Goal: Information Seeking & Learning: Learn about a topic

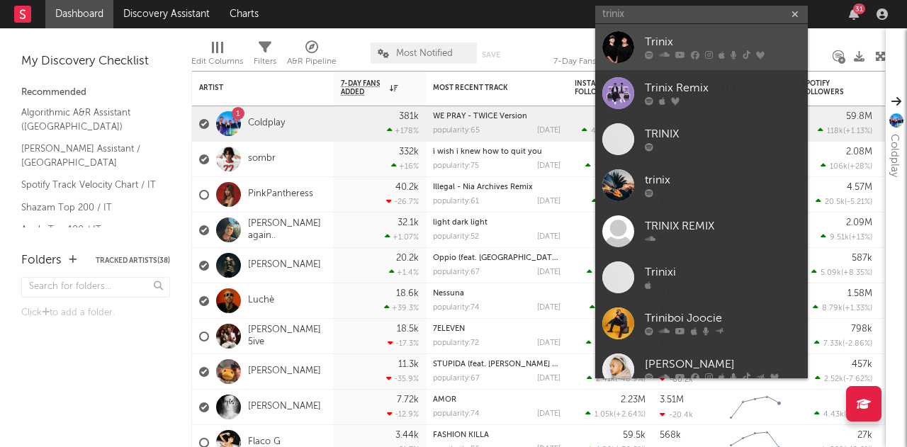
type input "trinix"
click at [659, 30] on link "Trinix" at bounding box center [701, 47] width 213 height 46
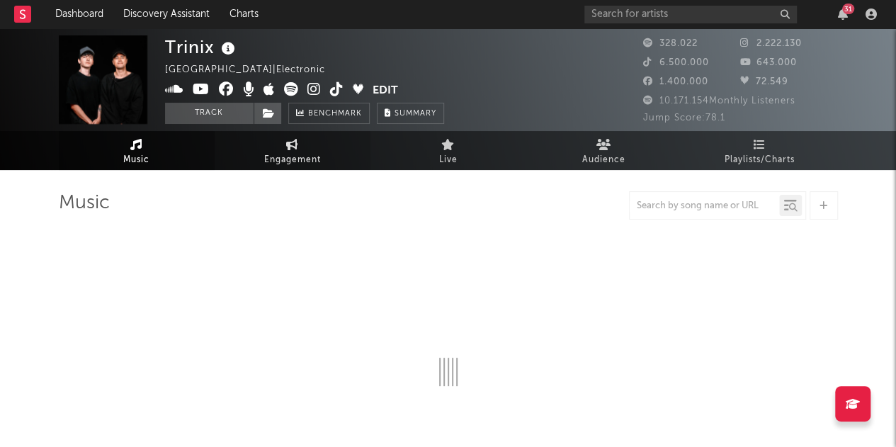
select select "6m"
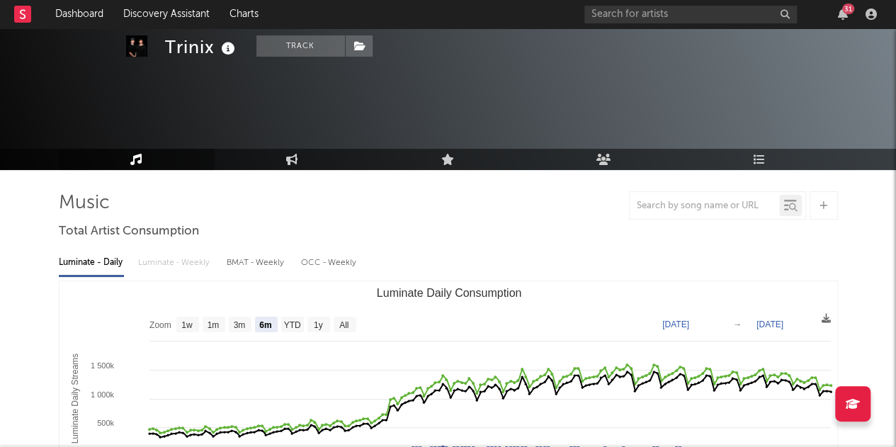
scroll to position [50, 0]
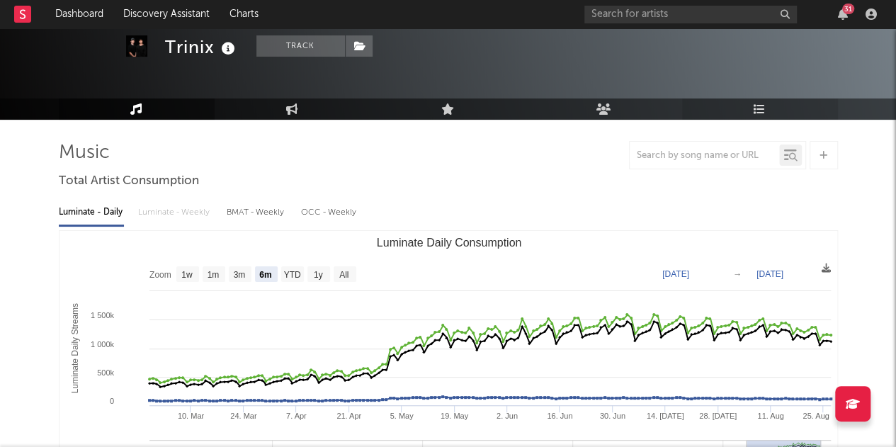
click at [749, 109] on link "Playlists/Charts" at bounding box center [760, 108] width 156 height 21
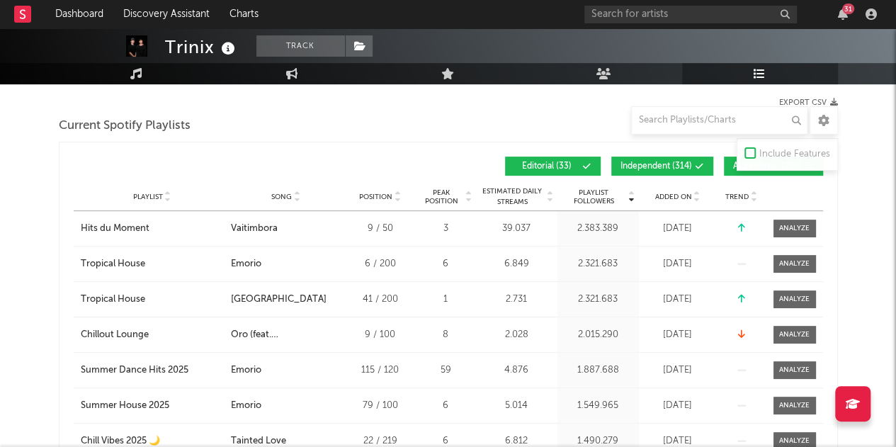
scroll to position [184, 0]
click at [693, 158] on button "Independent ( 314 )" at bounding box center [663, 165] width 102 height 19
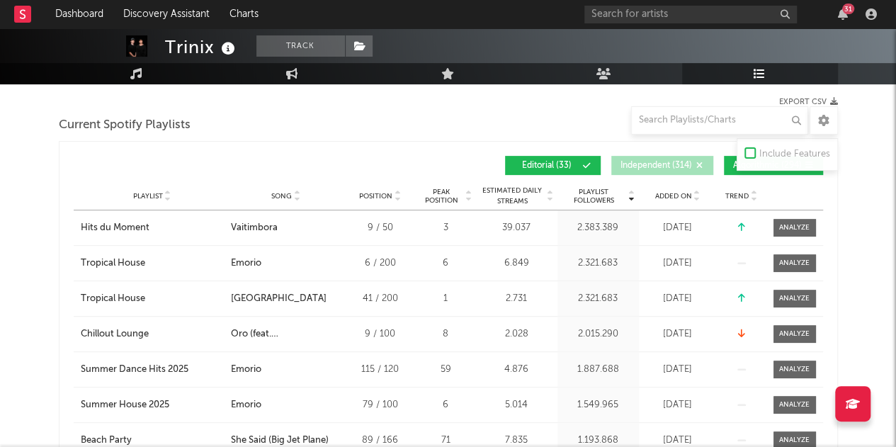
click at [736, 168] on span "Algorithmic ( 294 )" at bounding box center [767, 166] width 69 height 9
click at [682, 199] on div "Added On" at bounding box center [678, 196] width 71 height 11
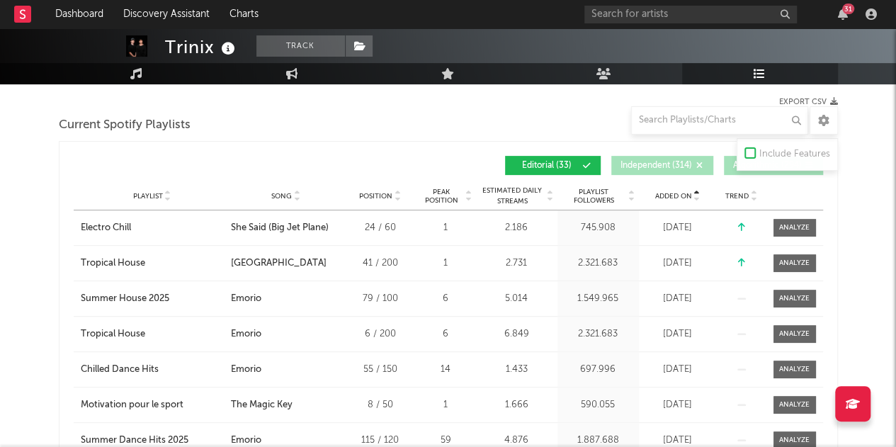
click at [682, 199] on div "Added On" at bounding box center [678, 196] width 71 height 11
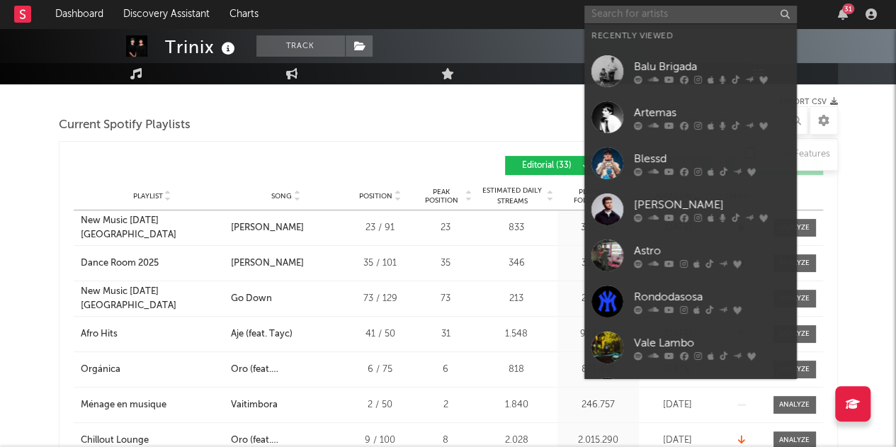
click at [723, 11] on input "text" at bounding box center [691, 15] width 213 height 18
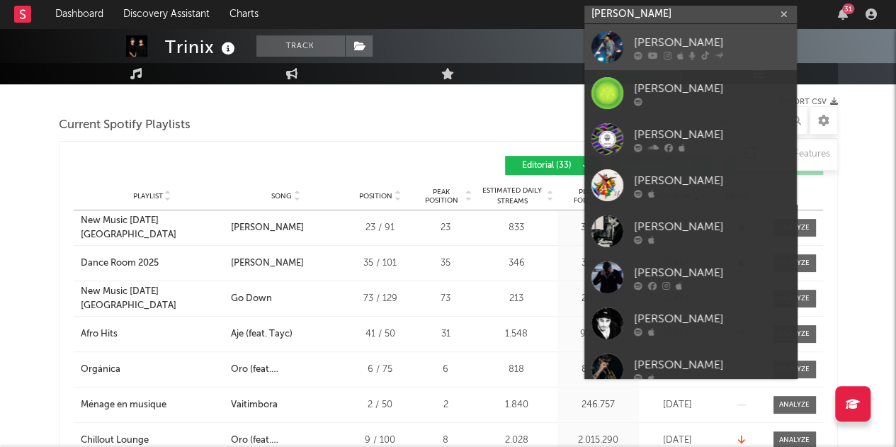
type input "[PERSON_NAME]"
click at [697, 38] on div "[PERSON_NAME]" at bounding box center [712, 42] width 156 height 17
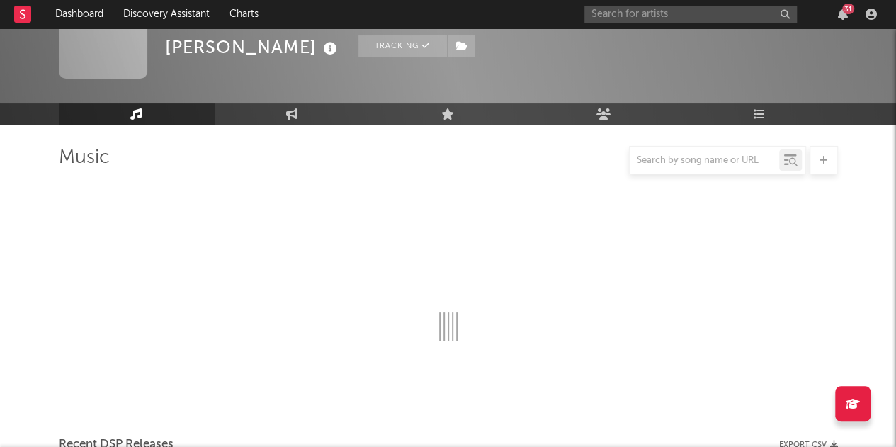
click at [764, 155] on input "text" at bounding box center [705, 160] width 150 height 11
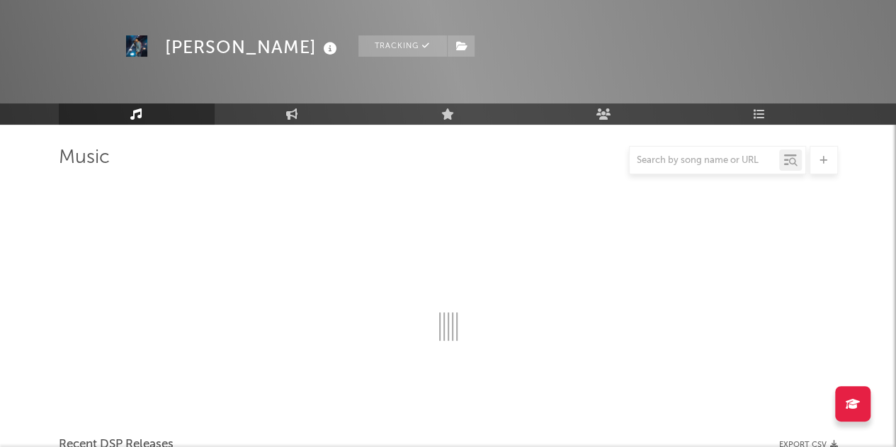
select select "6m"
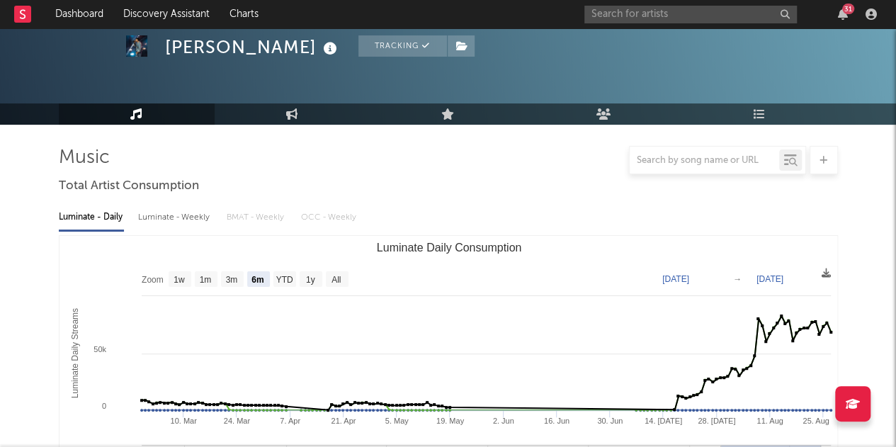
scroll to position [184, 0]
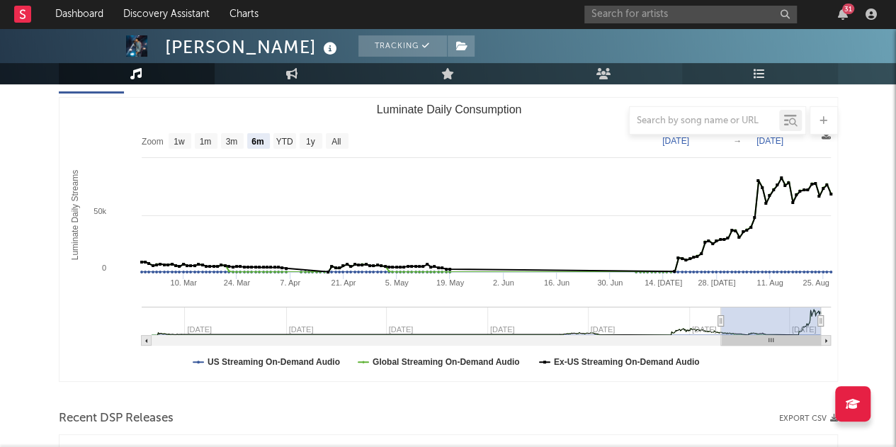
click at [762, 79] on icon at bounding box center [760, 73] width 12 height 11
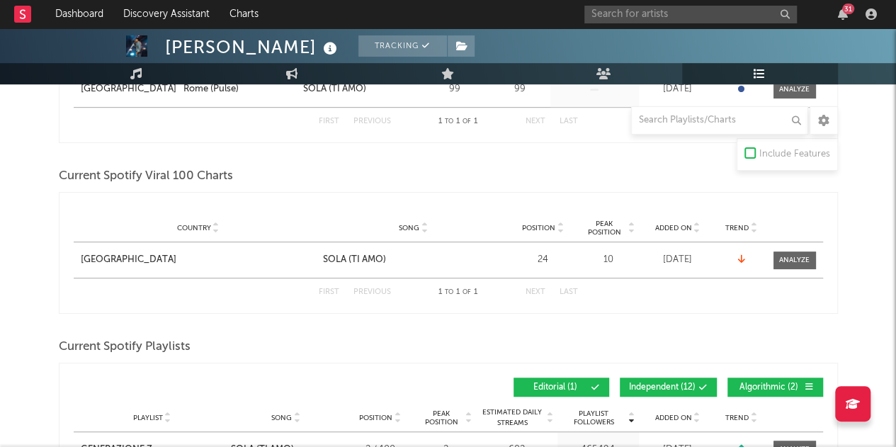
scroll to position [460, 0]
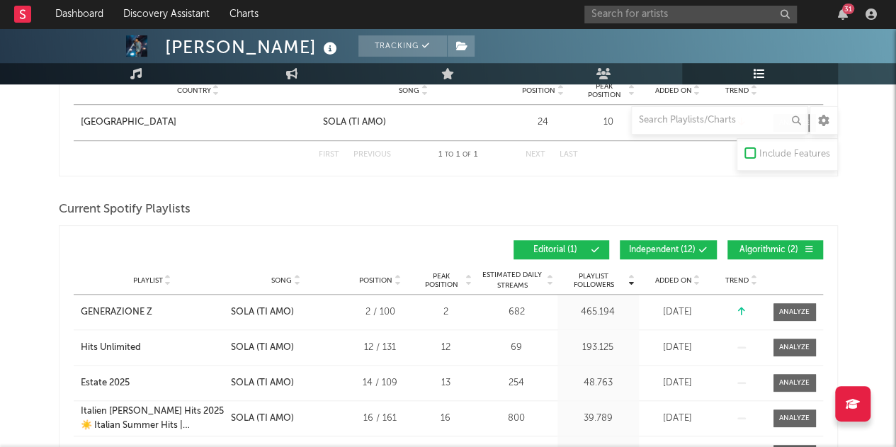
click at [663, 276] on span "Added On" at bounding box center [673, 280] width 37 height 9
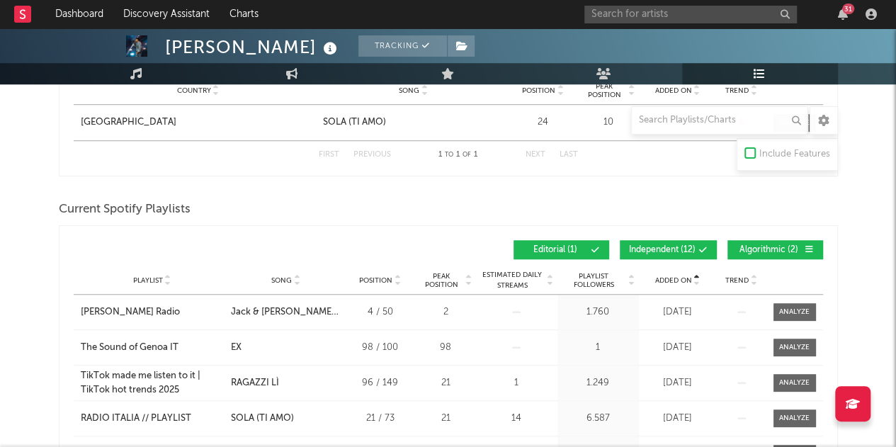
click at [663, 276] on span "Added On" at bounding box center [673, 280] width 37 height 9
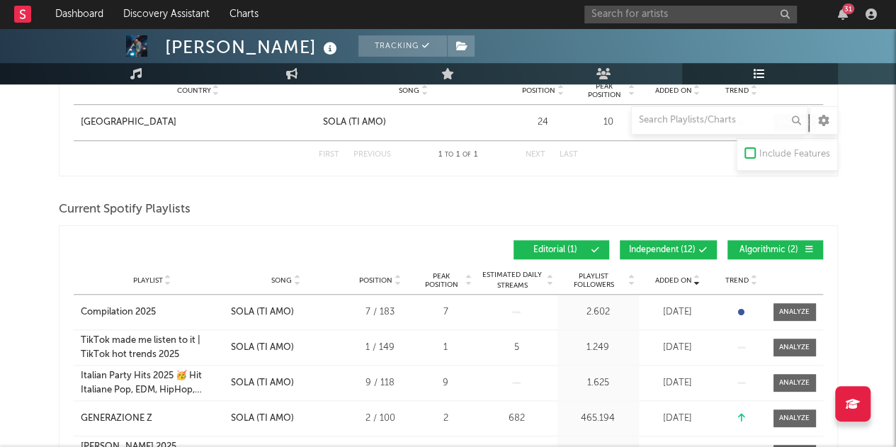
click at [680, 240] on button "Independent ( 12 )" at bounding box center [668, 249] width 97 height 19
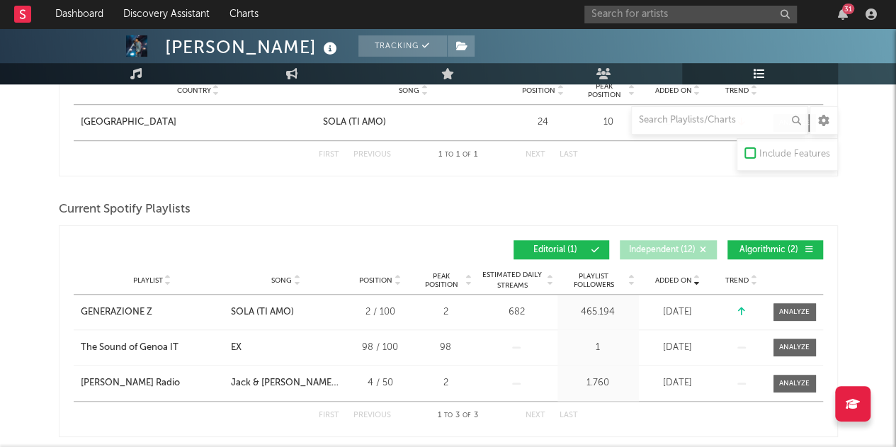
click at [782, 246] on span "Algorithmic ( 2 )" at bounding box center [769, 250] width 65 height 9
